Goal: Browse casually

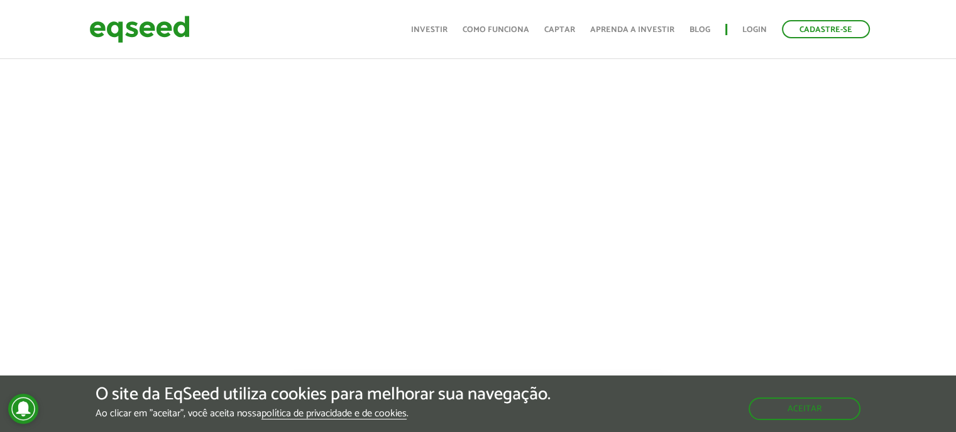
scroll to position [566, 0]
click at [862, 193] on div at bounding box center [478, 178] width 956 height 429
